Goal: Find specific page/section: Find specific page/section

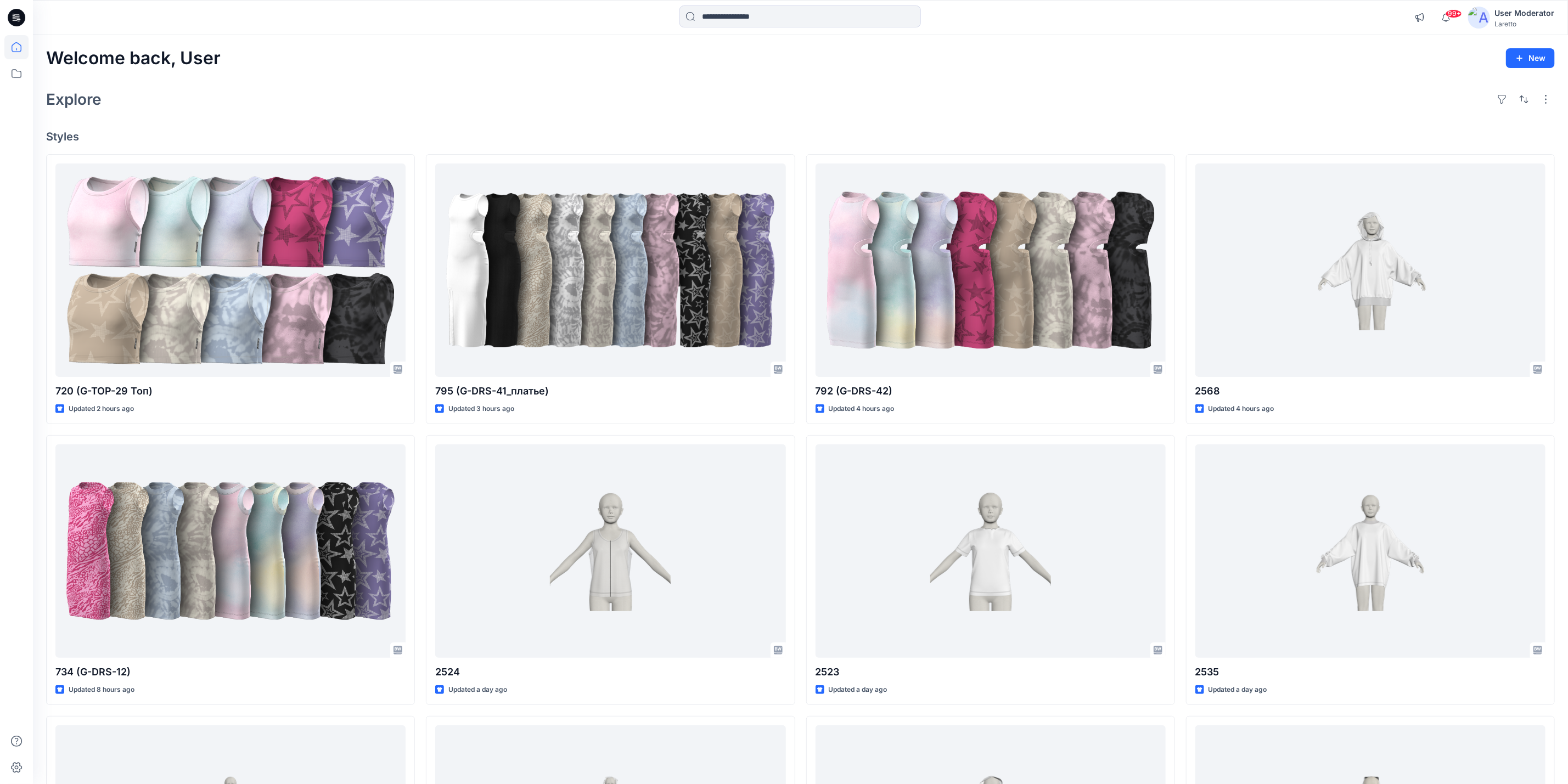
click at [20, 20] on icon at bounding box center [16, 18] width 18 height 18
click at [12, 12] on icon at bounding box center [16, 18] width 18 height 18
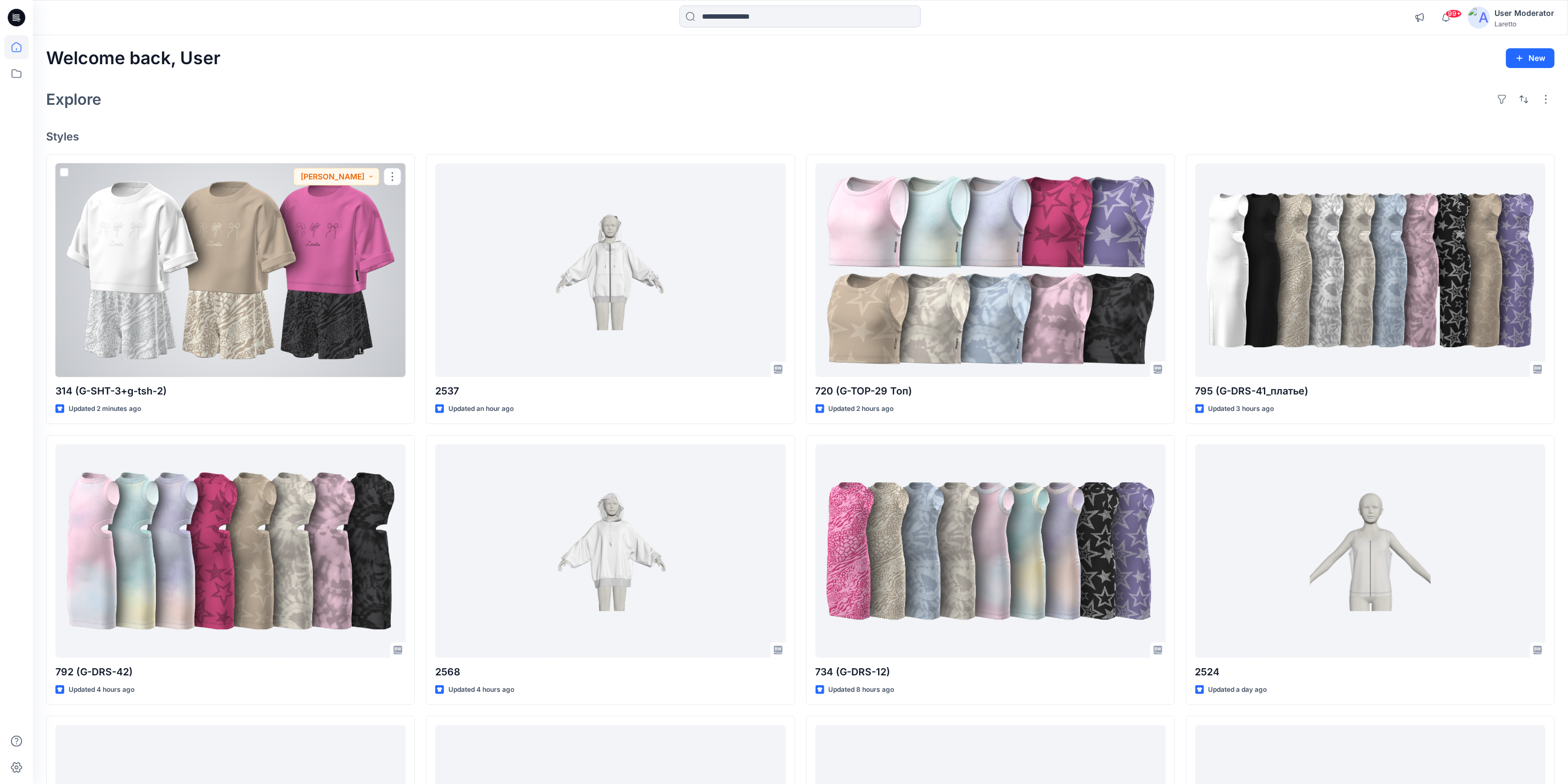
click at [313, 253] on div at bounding box center [230, 270] width 350 height 213
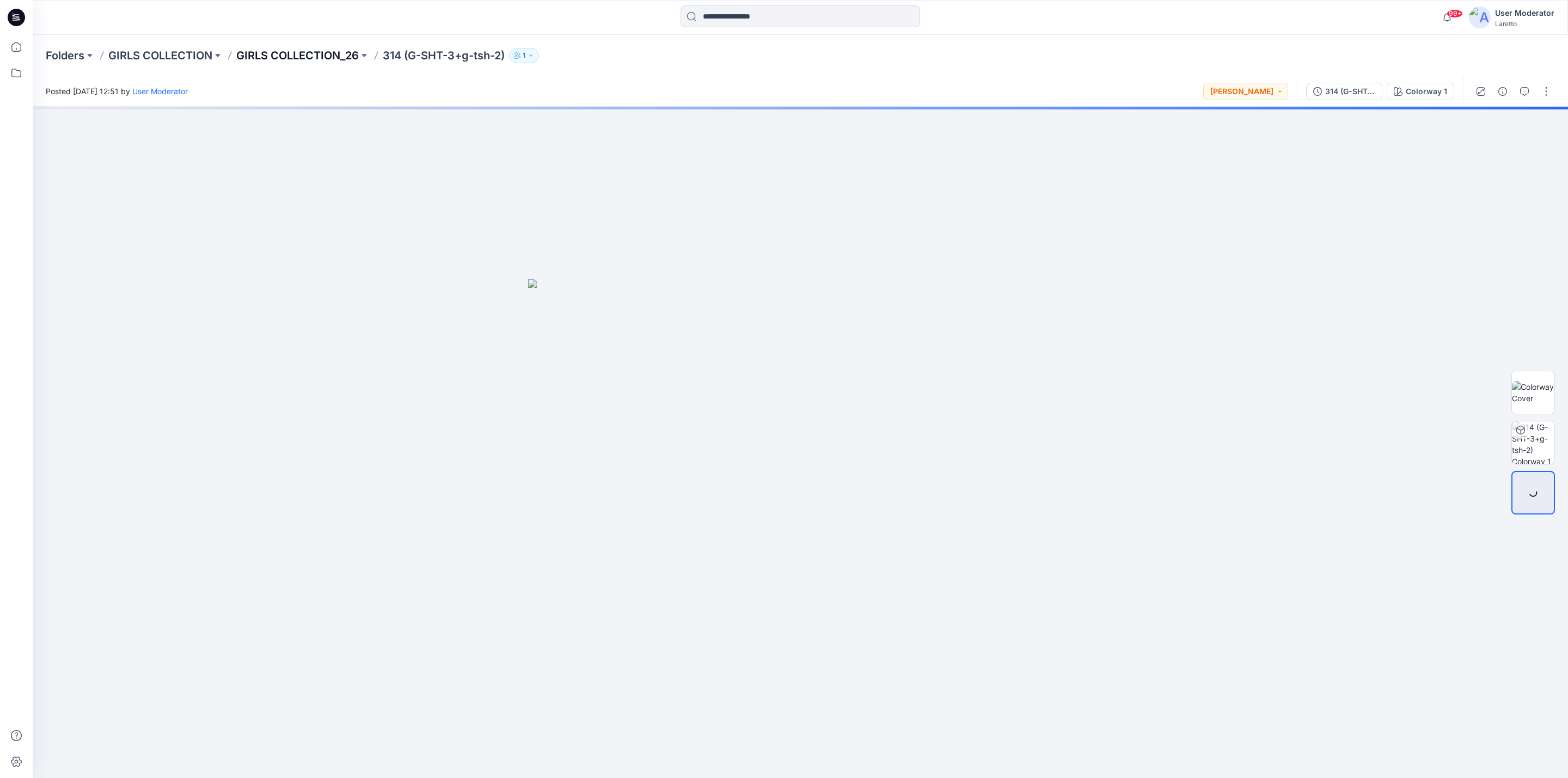
click at [317, 56] on p "GIRLS COLLECTION_26" at bounding box center [297, 55] width 122 height 15
